Goal: Task Accomplishment & Management: Use online tool/utility

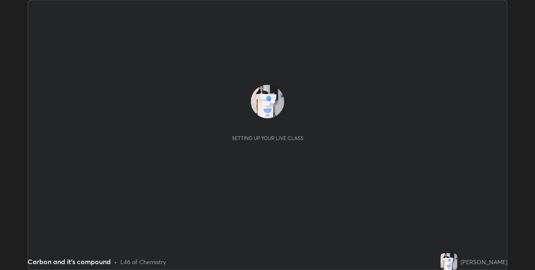
scroll to position [270, 534]
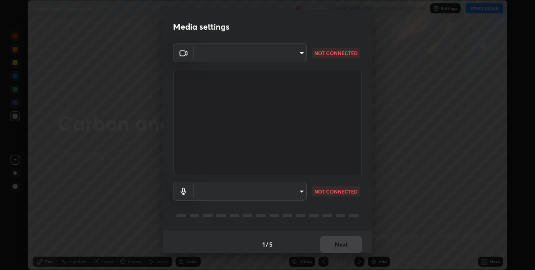
type input "17d47b9a8e6a43c8ebdd6aac700522dacaa6e58ec5f16407bca00d40e6ab781c"
type input "default"
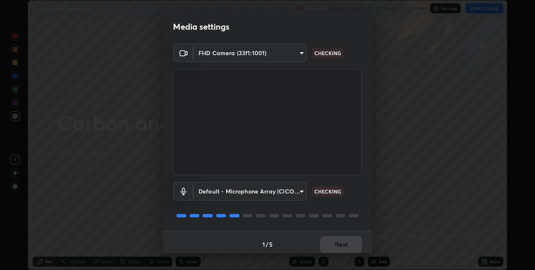
scroll to position [4, 0]
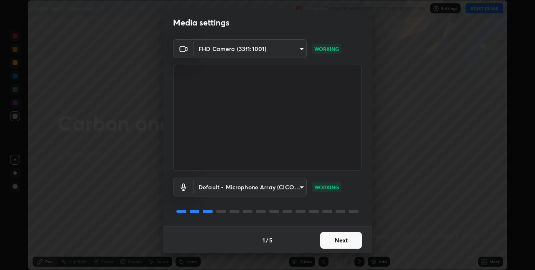
click at [341, 240] on button "Next" at bounding box center [341, 240] width 42 height 17
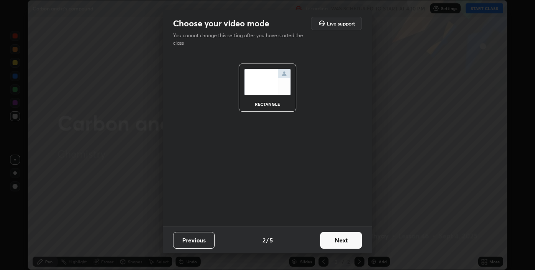
click at [342, 240] on button "Next" at bounding box center [341, 240] width 42 height 17
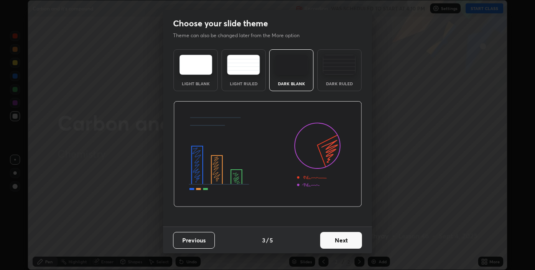
click at [342, 241] on button "Next" at bounding box center [341, 240] width 42 height 17
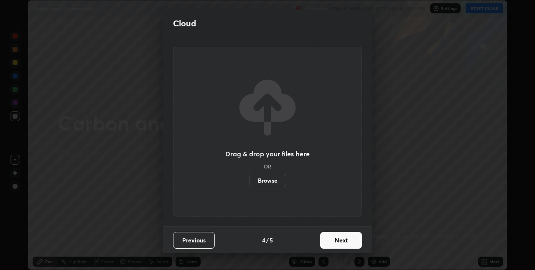
click at [340, 238] on button "Next" at bounding box center [341, 240] width 42 height 17
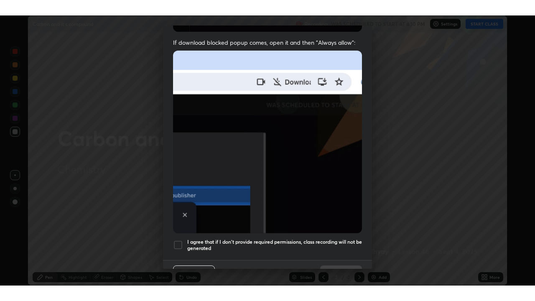
scroll to position [175, 0]
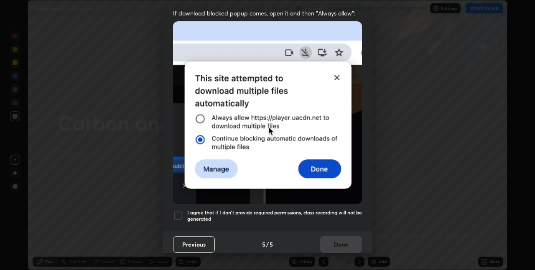
click at [179, 212] on div at bounding box center [178, 216] width 10 height 10
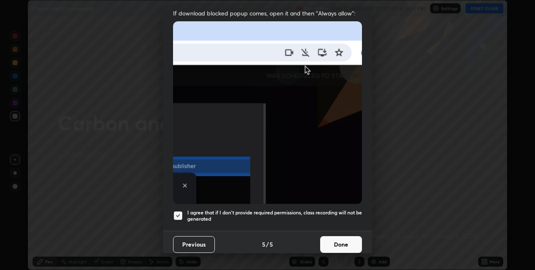
click at [323, 239] on button "Done" at bounding box center [341, 244] width 42 height 17
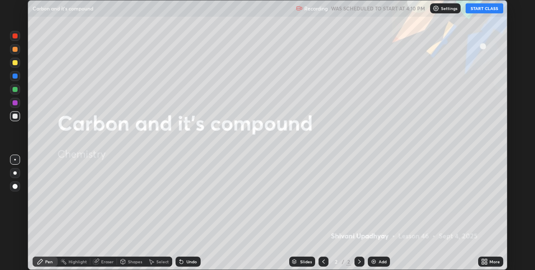
click at [482, 263] on icon at bounding box center [483, 263] width 2 height 2
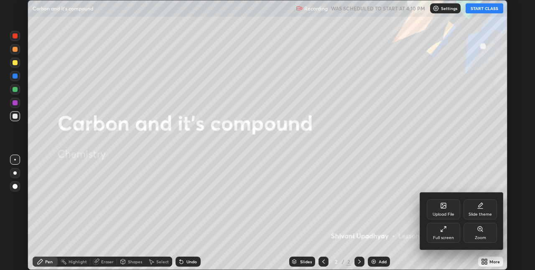
click at [442, 230] on icon at bounding box center [443, 229] width 7 height 7
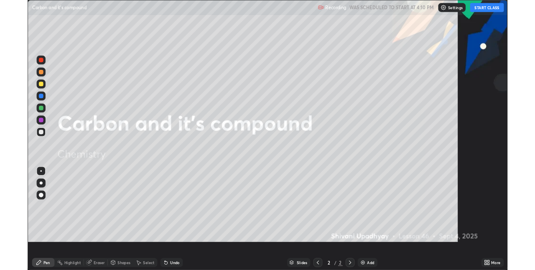
scroll to position [301, 535]
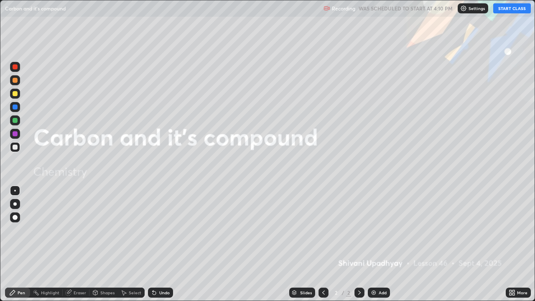
click at [506, 10] on button "START CLASS" at bounding box center [512, 8] width 38 height 10
click at [379, 269] on div "Add" at bounding box center [382, 292] width 8 height 4
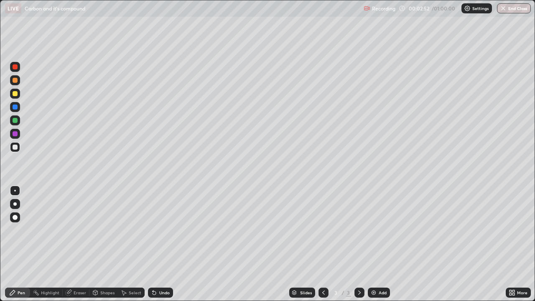
click at [377, 269] on div "Add" at bounding box center [379, 292] width 22 height 10
click at [74, 269] on div "Eraser" at bounding box center [80, 292] width 13 height 4
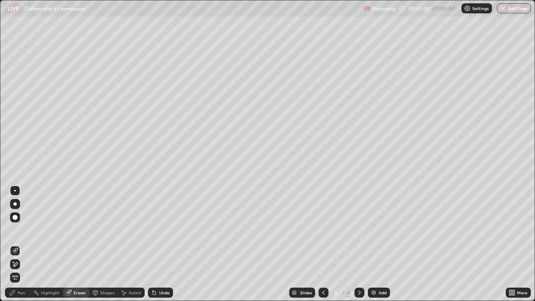
click at [23, 269] on div "Pen" at bounding box center [17, 292] width 25 height 10
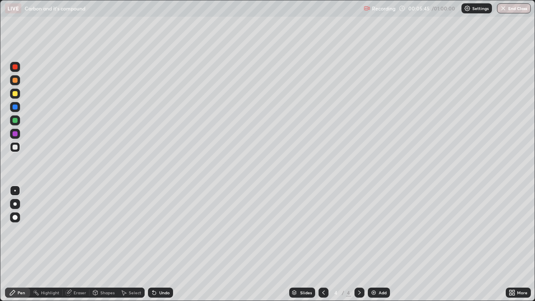
click at [378, 269] on div "Add" at bounding box center [382, 292] width 8 height 4
click at [376, 269] on div "Add" at bounding box center [379, 292] width 22 height 10
click at [382, 269] on div "Add" at bounding box center [382, 292] width 8 height 4
click at [370, 269] on img at bounding box center [373, 292] width 7 height 7
click at [376, 269] on div "Add" at bounding box center [379, 292] width 22 height 10
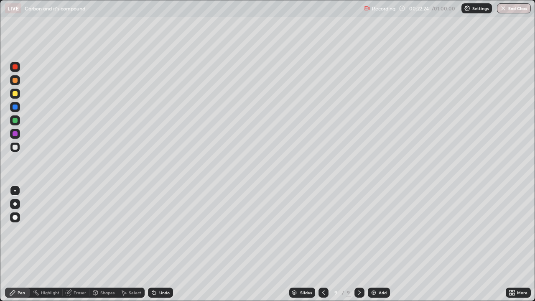
click at [377, 269] on div "Add" at bounding box center [379, 292] width 22 height 10
click at [16, 122] on div at bounding box center [15, 120] width 5 height 5
click at [381, 269] on div "Add" at bounding box center [382, 292] width 8 height 4
click at [15, 147] on div at bounding box center [15, 147] width 5 height 5
click at [374, 269] on img at bounding box center [373, 292] width 7 height 7
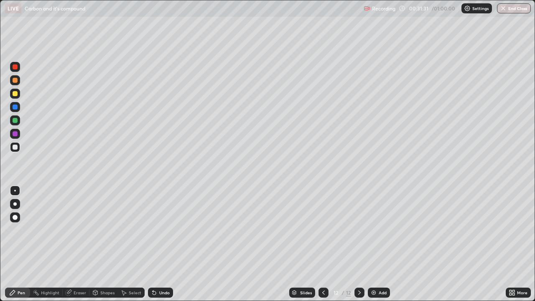
click at [376, 269] on img at bounding box center [373, 292] width 7 height 7
click at [380, 269] on div "Add" at bounding box center [379, 292] width 22 height 10
click at [380, 269] on div "Add" at bounding box center [382, 292] width 8 height 4
click at [383, 269] on div "Add" at bounding box center [379, 292] width 22 height 10
click at [520, 9] on button "End Class" at bounding box center [513, 8] width 33 height 10
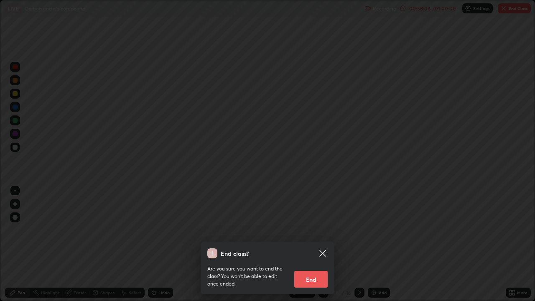
click at [319, 269] on button "End" at bounding box center [310, 279] width 33 height 17
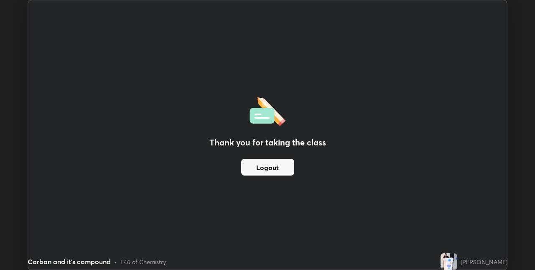
scroll to position [41500, 41235]
